Goal: Task Accomplishment & Management: Manage account settings

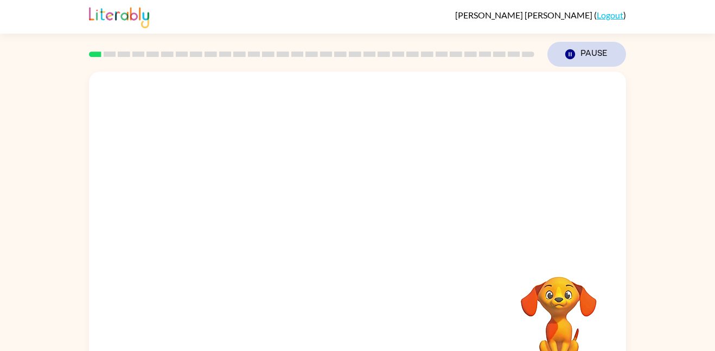
click at [568, 52] on icon "button" at bounding box center [570, 54] width 10 height 10
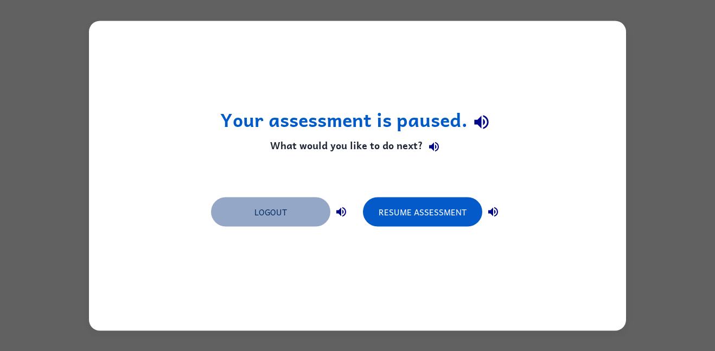
click at [275, 209] on button "Logout" at bounding box center [270, 211] width 119 height 29
